Goal: Task Accomplishment & Management: Manage account settings

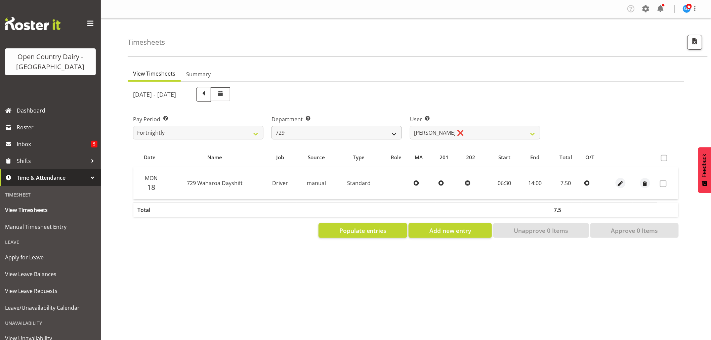
click at [372, 135] on select "701 702 703 704 705 706 707 708 709 710 711 712 713 714 715 716 717 718 719 720" at bounding box center [336, 132] width 130 height 13
select select "880"
click at [271, 126] on select "701 702 703 704 705 706 707 708 709 710 711 712 713 714 715 716 717 718 719 720" at bounding box center [336, 132] width 130 height 13
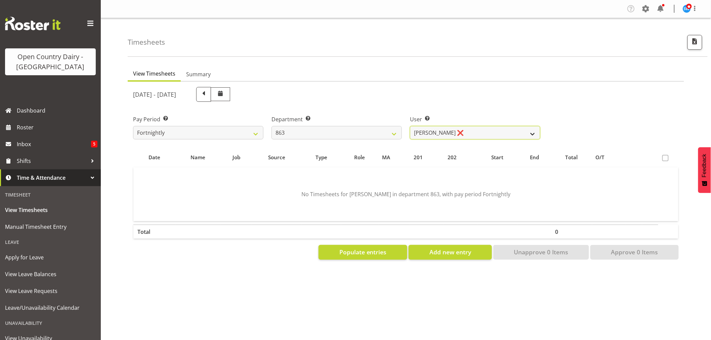
click at [421, 132] on select "[PERSON_NAME] ❌ [PERSON_NAME] ❌ [PERSON_NAME] ❌ [PERSON_NAME] ❌" at bounding box center [475, 132] width 130 height 13
select select "11250"
click at [410, 126] on select "Billy Walters ❌ Glyn Spiller ❌ Mike Paki ❌ Paul Bunyan ❌" at bounding box center [475, 132] width 130 height 13
